Goal: Task Accomplishment & Management: Use online tool/utility

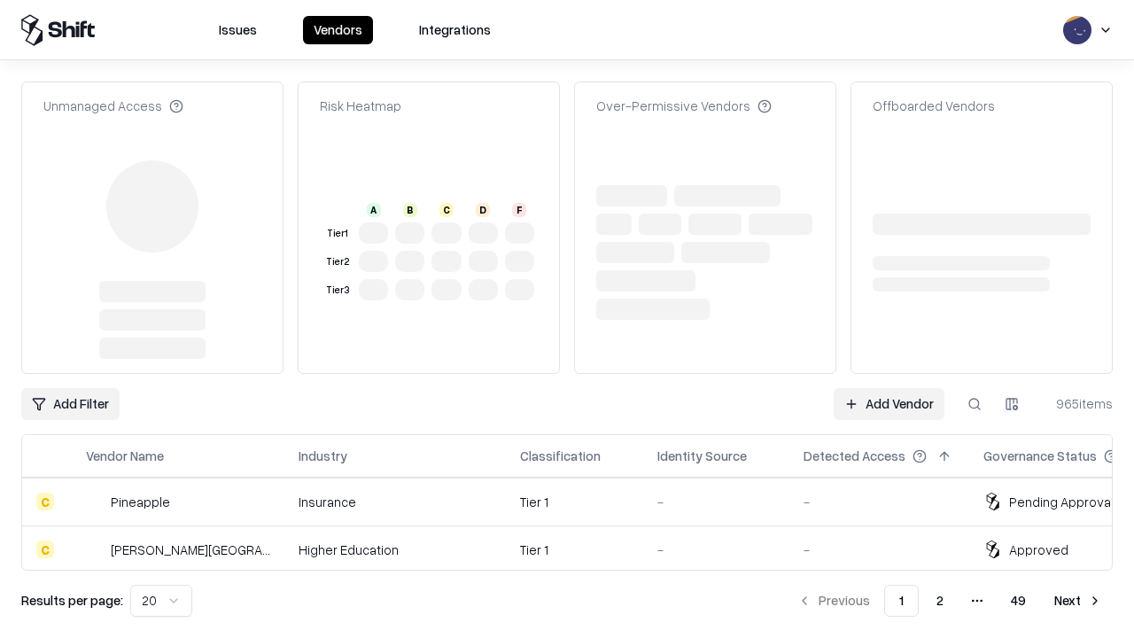
click at [889, 388] on link "Add Vendor" at bounding box center [889, 404] width 111 height 32
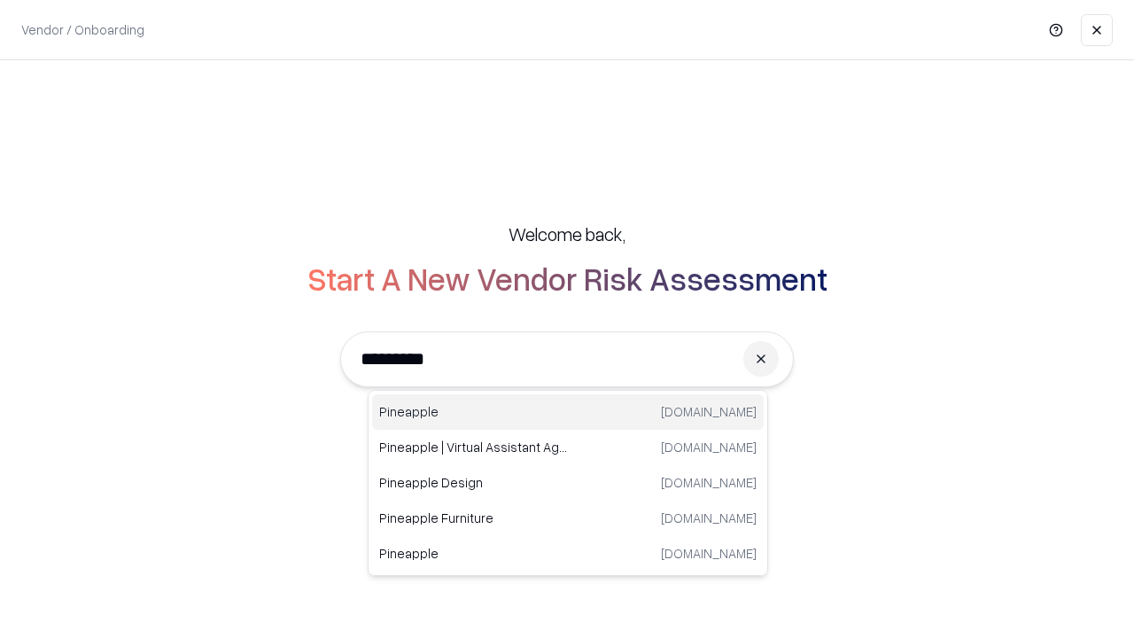
click at [568, 412] on div "Pineapple [DOMAIN_NAME]" at bounding box center [568, 411] width 392 height 35
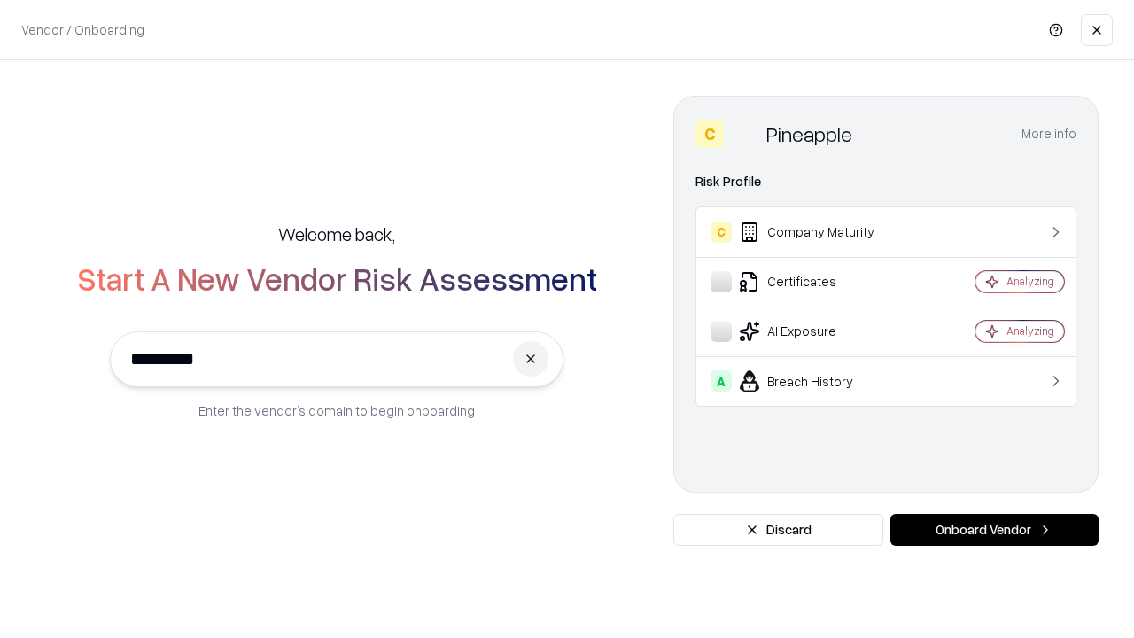
type input "*********"
click at [994, 530] on button "Onboard Vendor" at bounding box center [994, 530] width 208 height 32
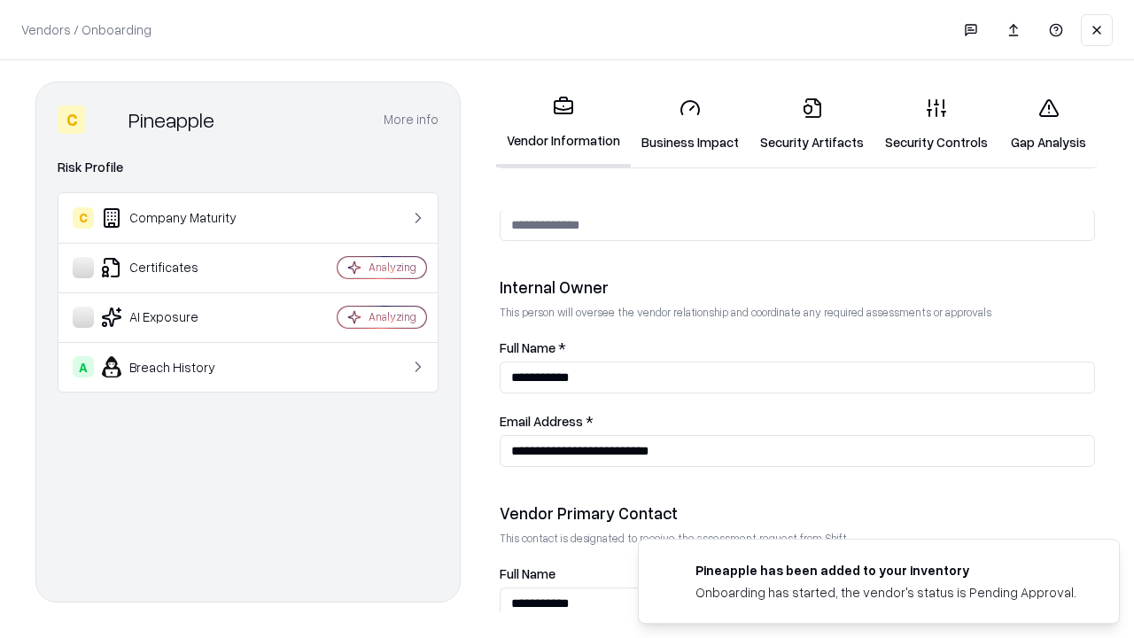
scroll to position [918, 0]
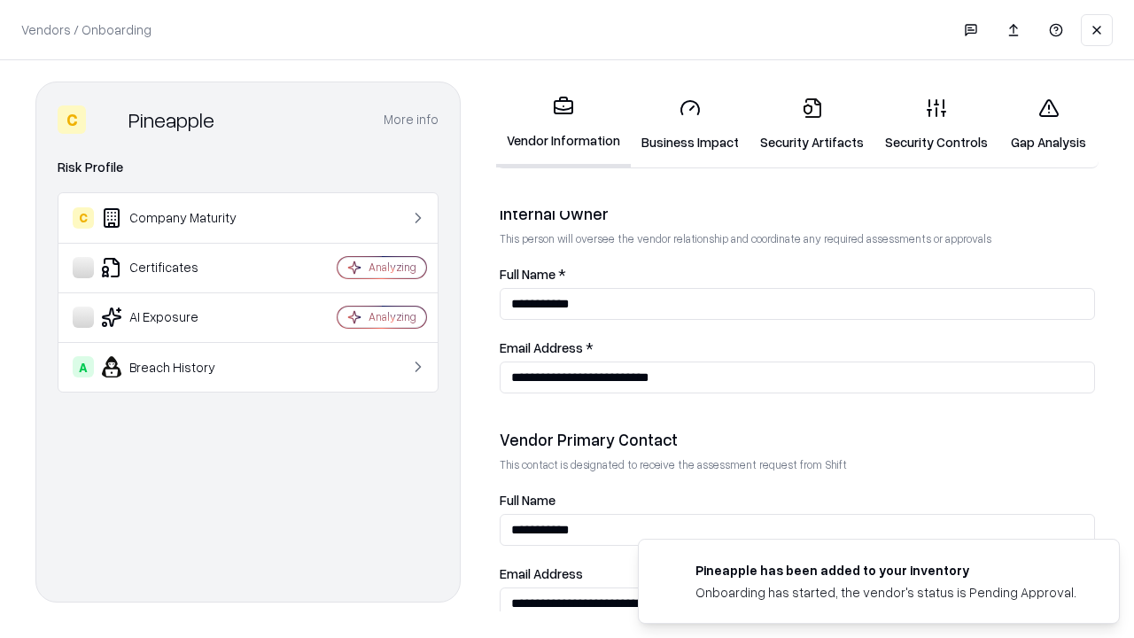
click at [690, 124] on link "Business Impact" at bounding box center [690, 124] width 119 height 82
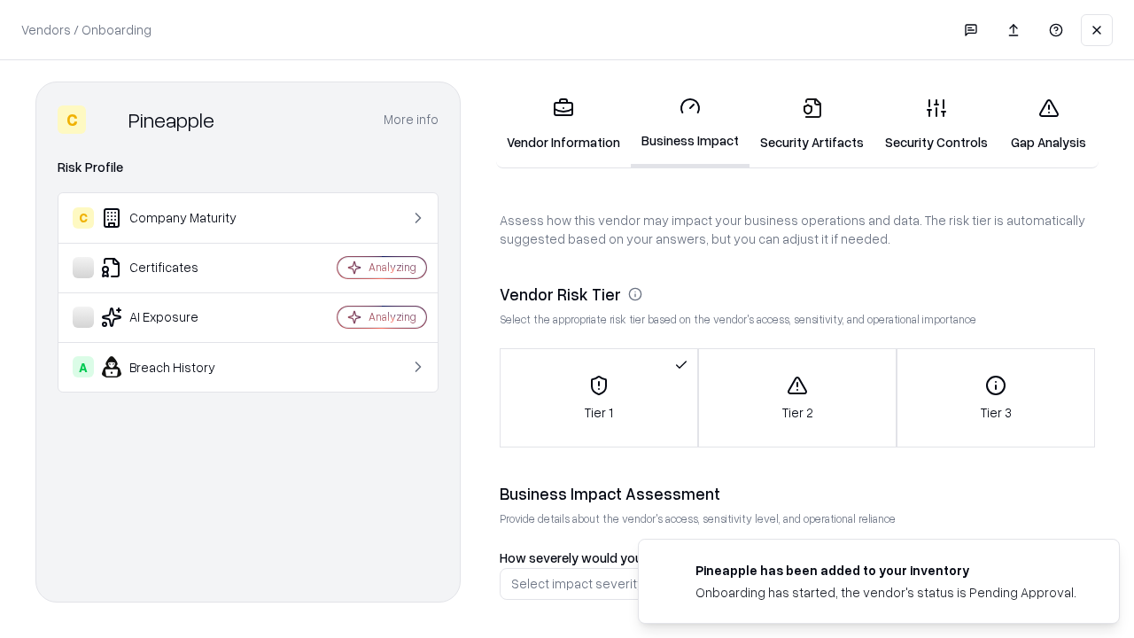
click at [1048, 124] on link "Gap Analysis" at bounding box center [1049, 124] width 100 height 82
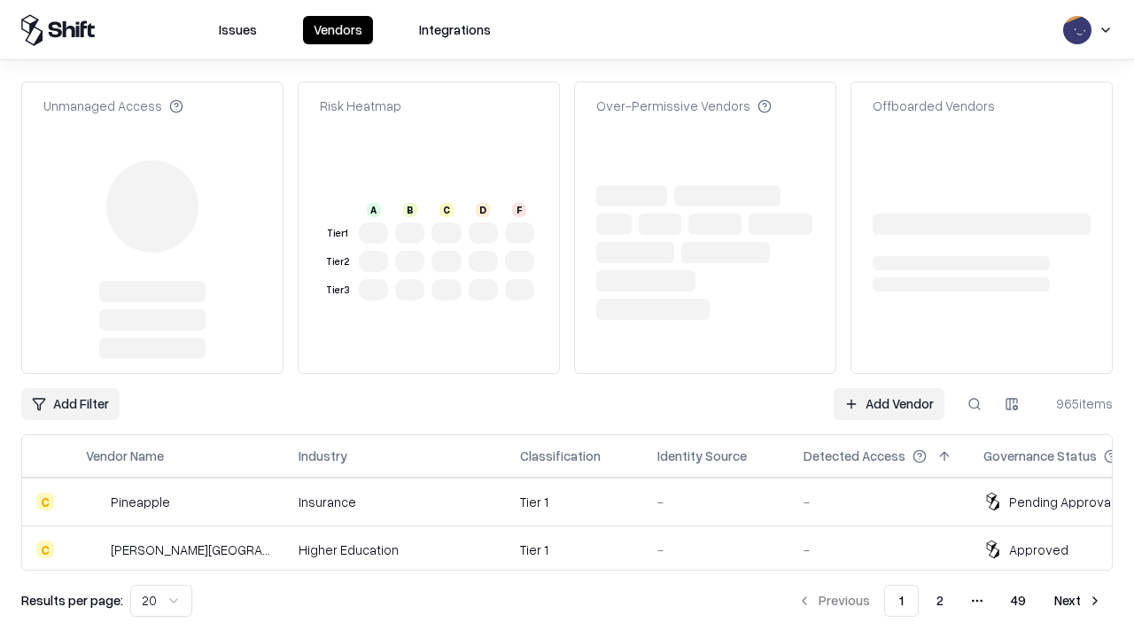
click at [889, 388] on link "Add Vendor" at bounding box center [889, 404] width 111 height 32
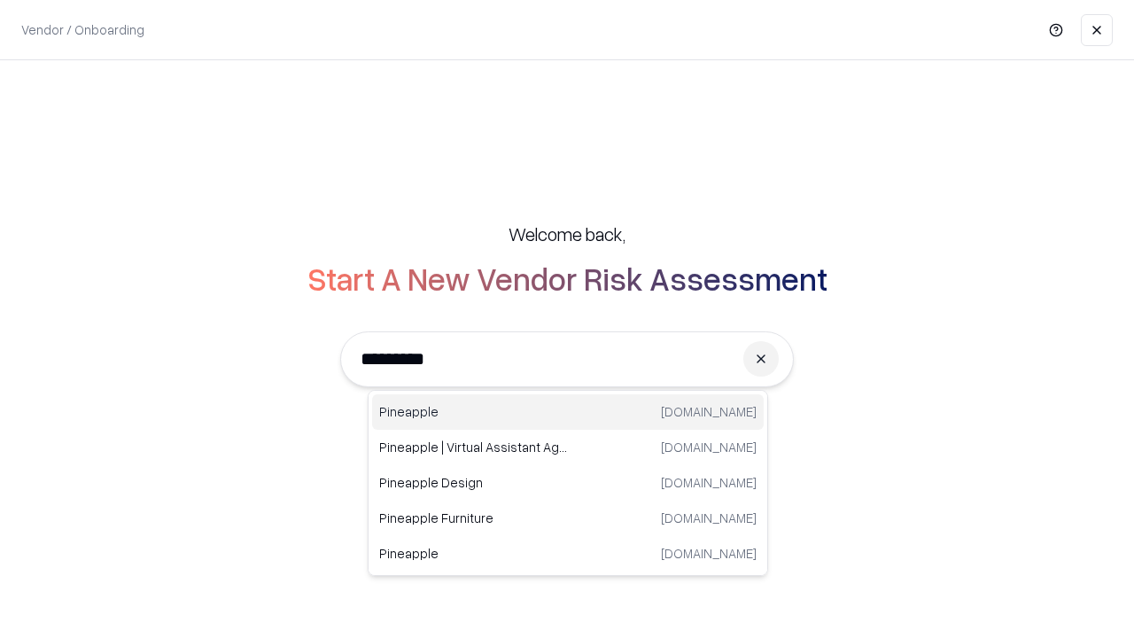
click at [568, 412] on div "Pineapple [DOMAIN_NAME]" at bounding box center [568, 411] width 392 height 35
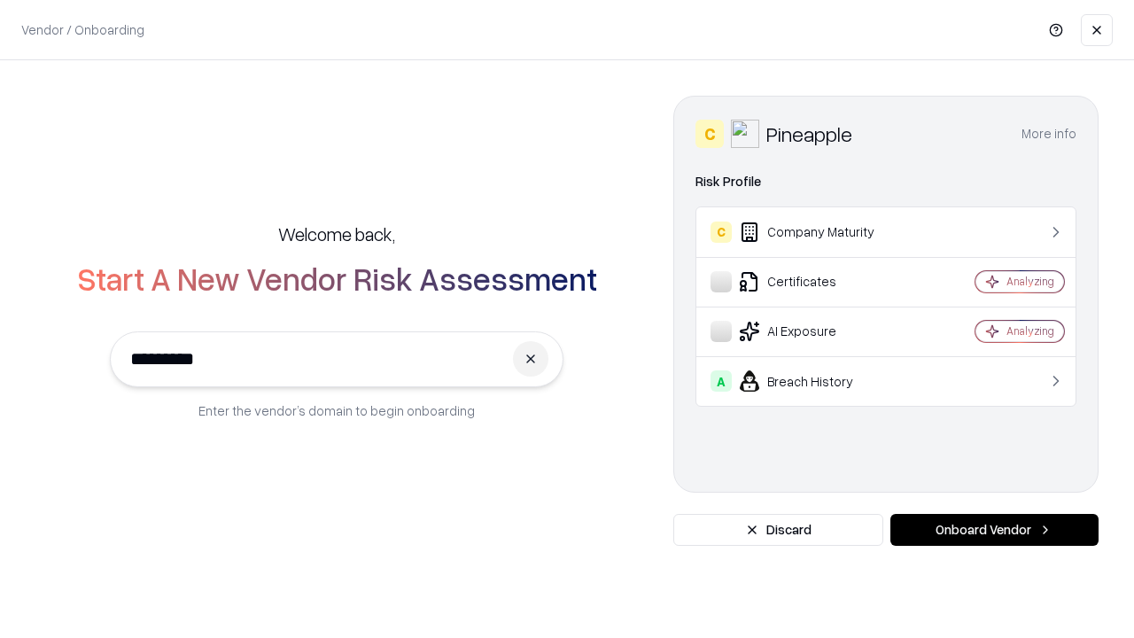
type input "*********"
click at [994, 530] on button "Onboard Vendor" at bounding box center [994, 530] width 208 height 32
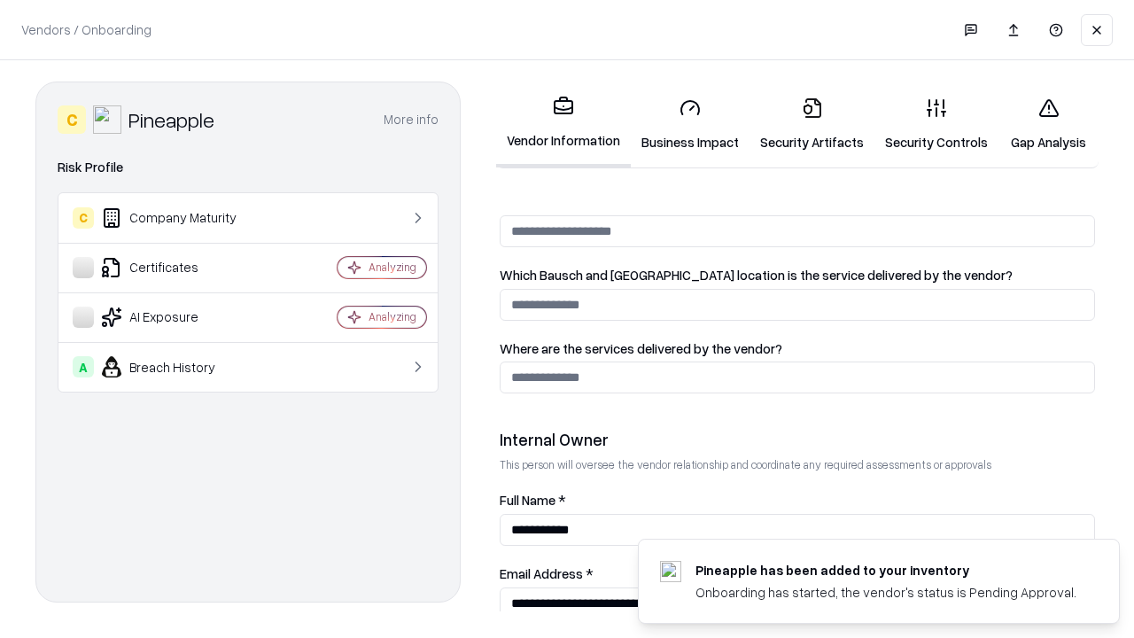
scroll to position [918, 0]
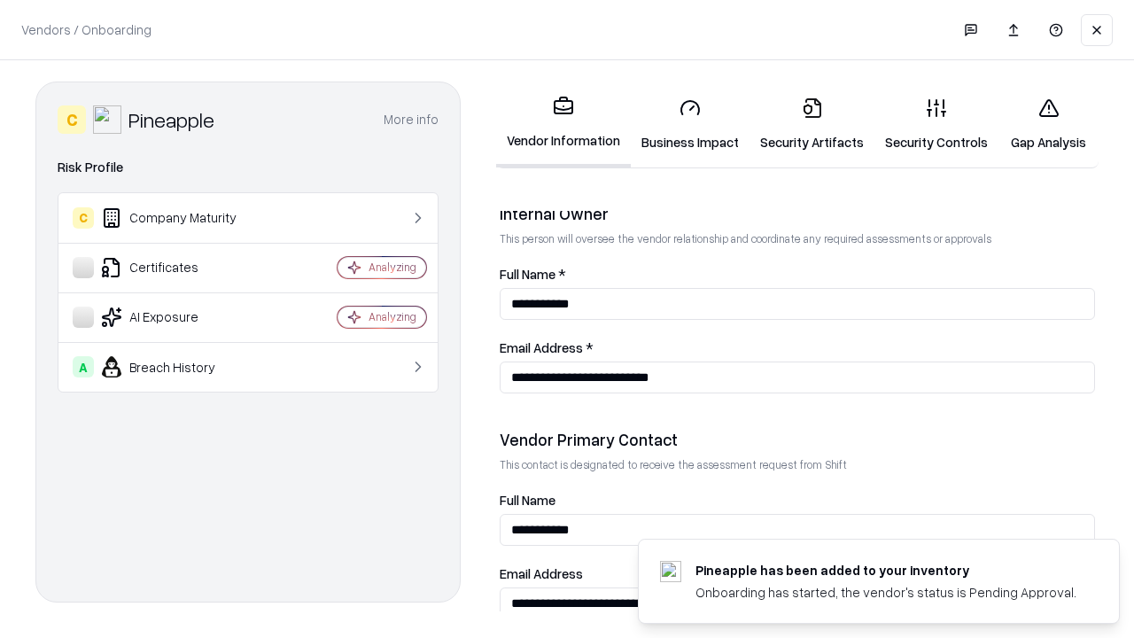
click at [1048, 124] on link "Gap Analysis" at bounding box center [1049, 124] width 100 height 82
